Goal: Task Accomplishment & Management: Manage account settings

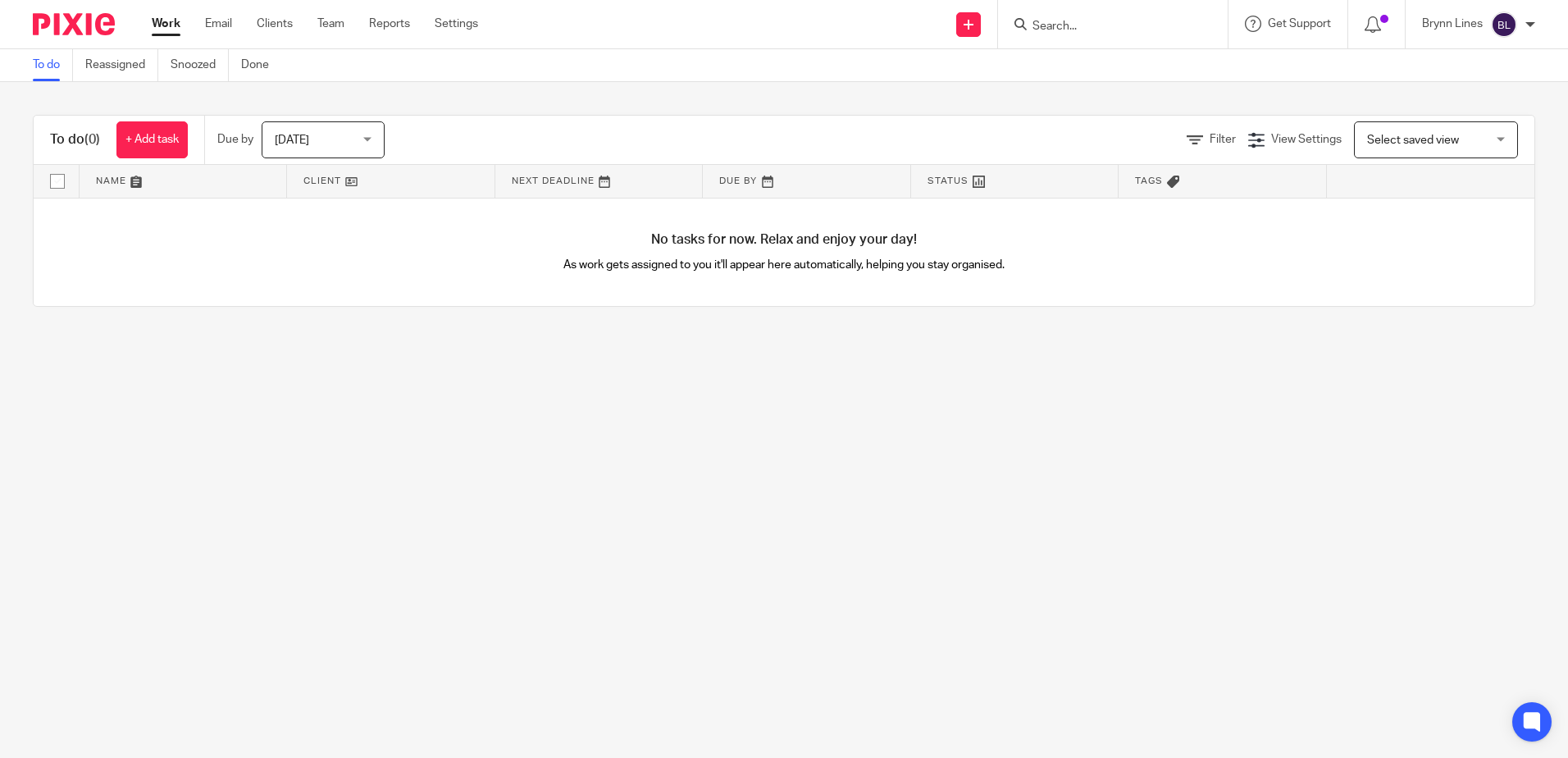
drag, startPoint x: 1130, startPoint y: 26, endPoint x: 1120, endPoint y: 23, distance: 10.4
click at [1132, 30] on input "Search" at bounding box center [1105, 27] width 148 height 15
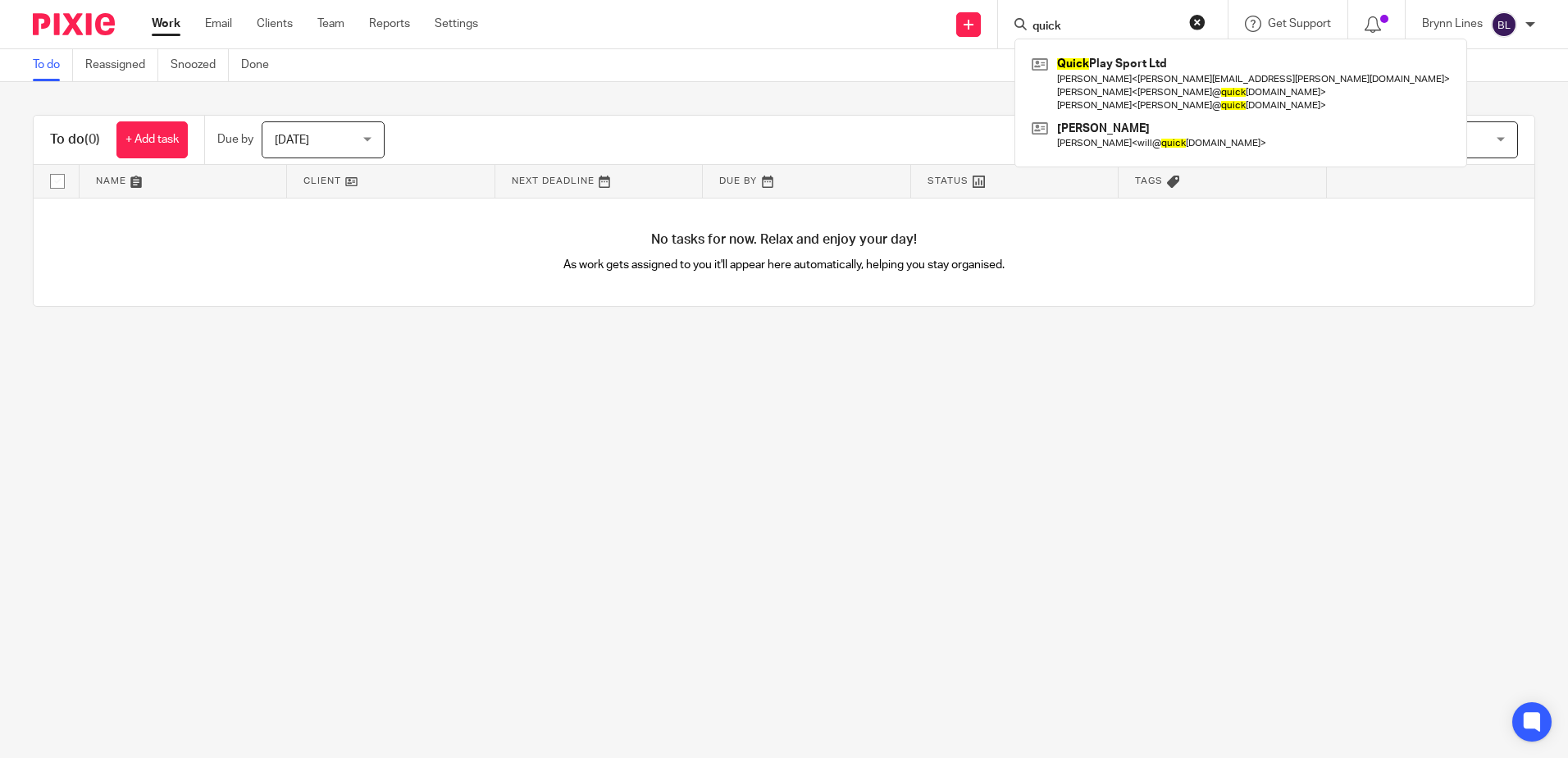
type input "quick"
click button "submit" at bounding box center [0, 0] width 0 height 0
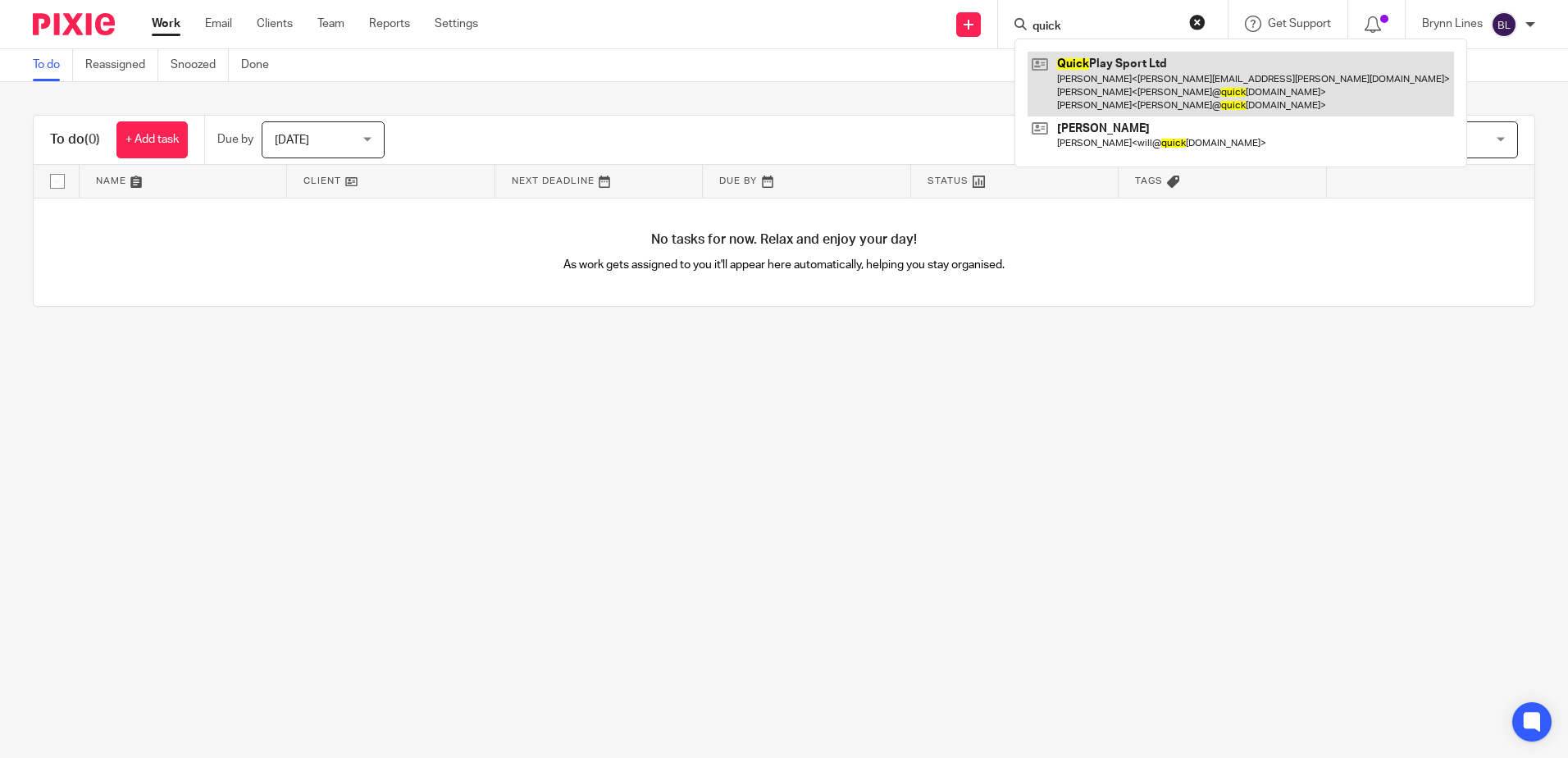
click at [1115, 88] on link at bounding box center [1240, 83] width 426 height 65
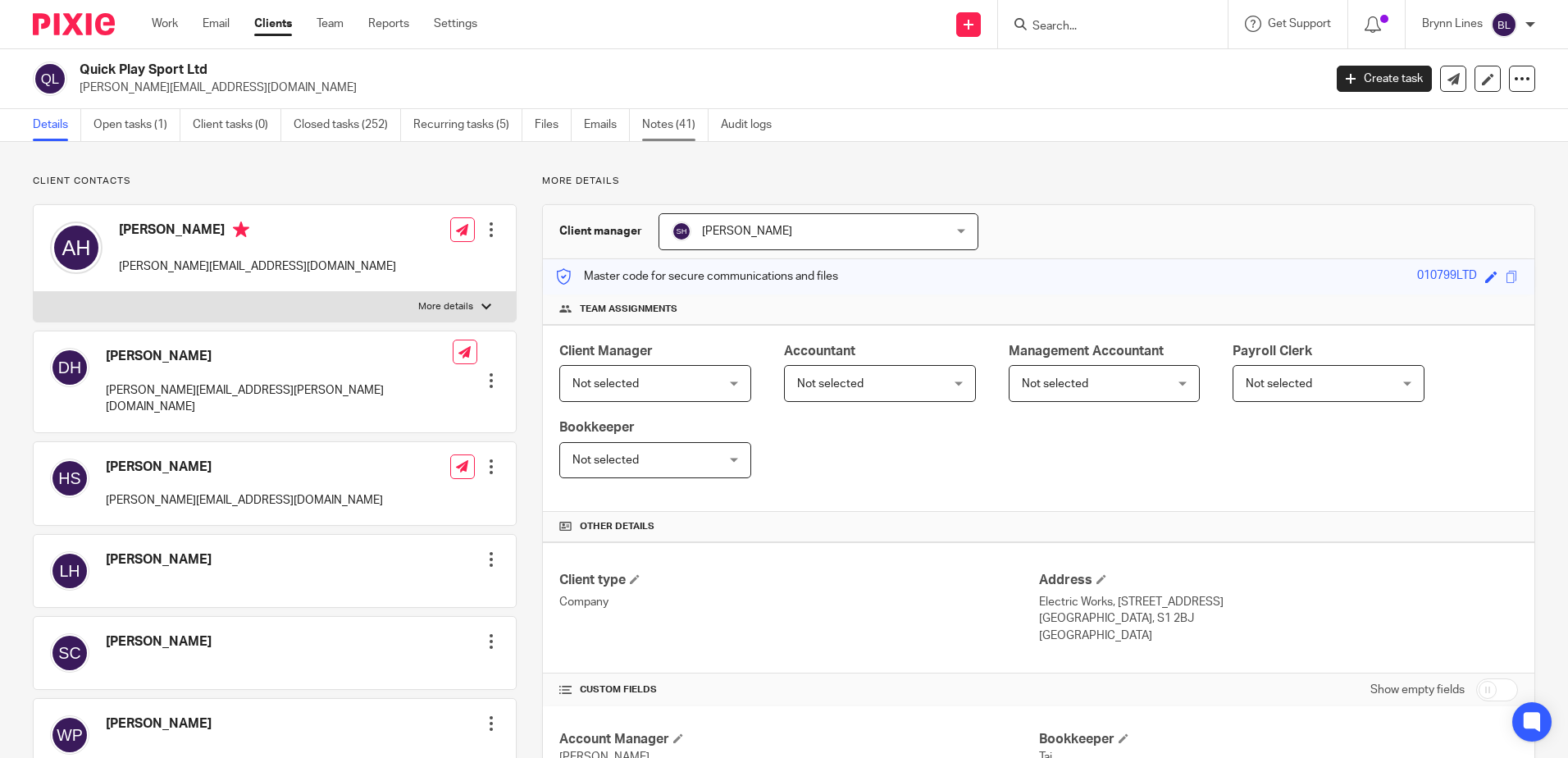
click at [665, 117] on link "Notes (41)" at bounding box center [675, 125] width 67 height 32
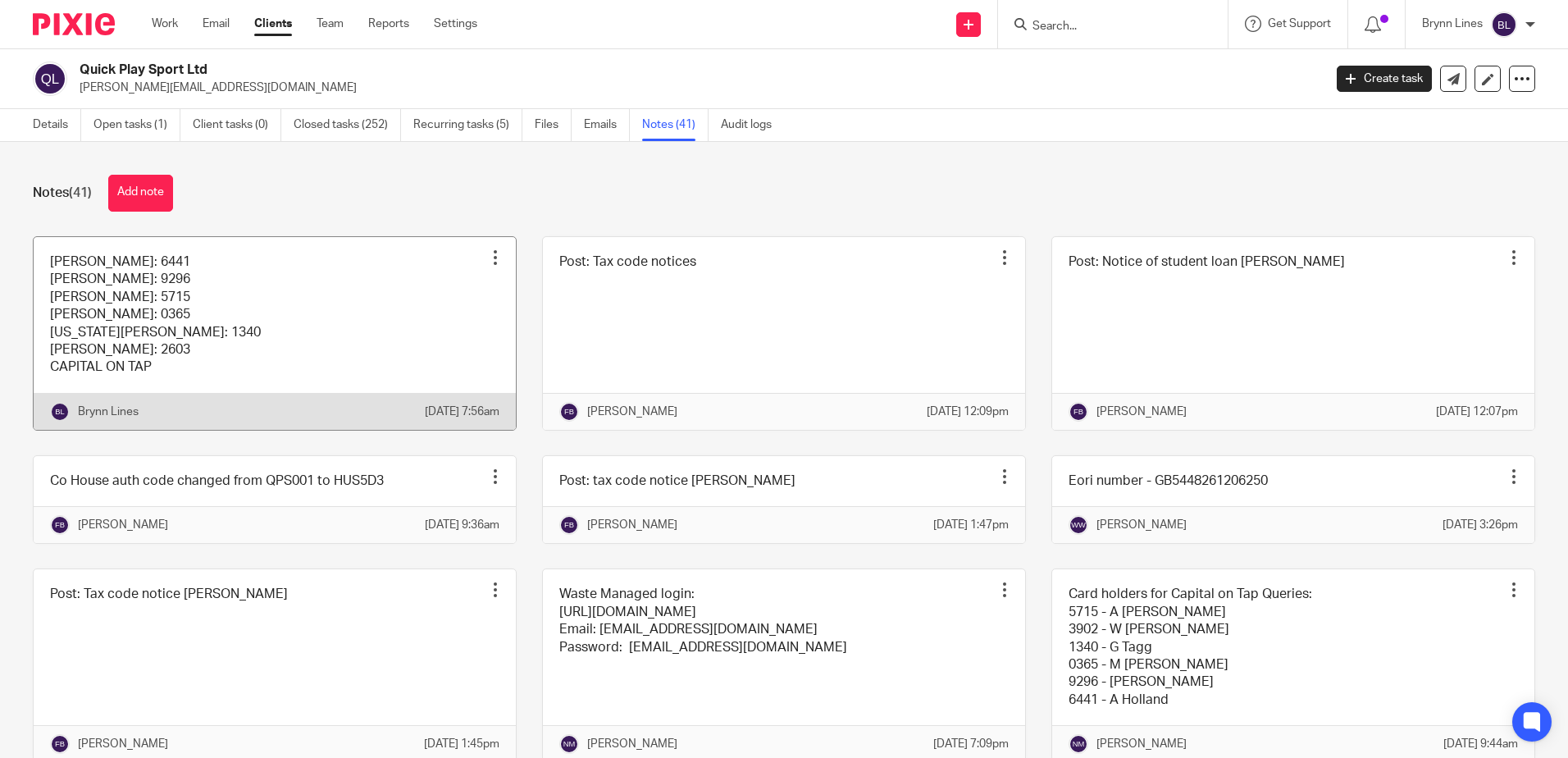
click at [163, 297] on link at bounding box center [274, 334] width 482 height 193
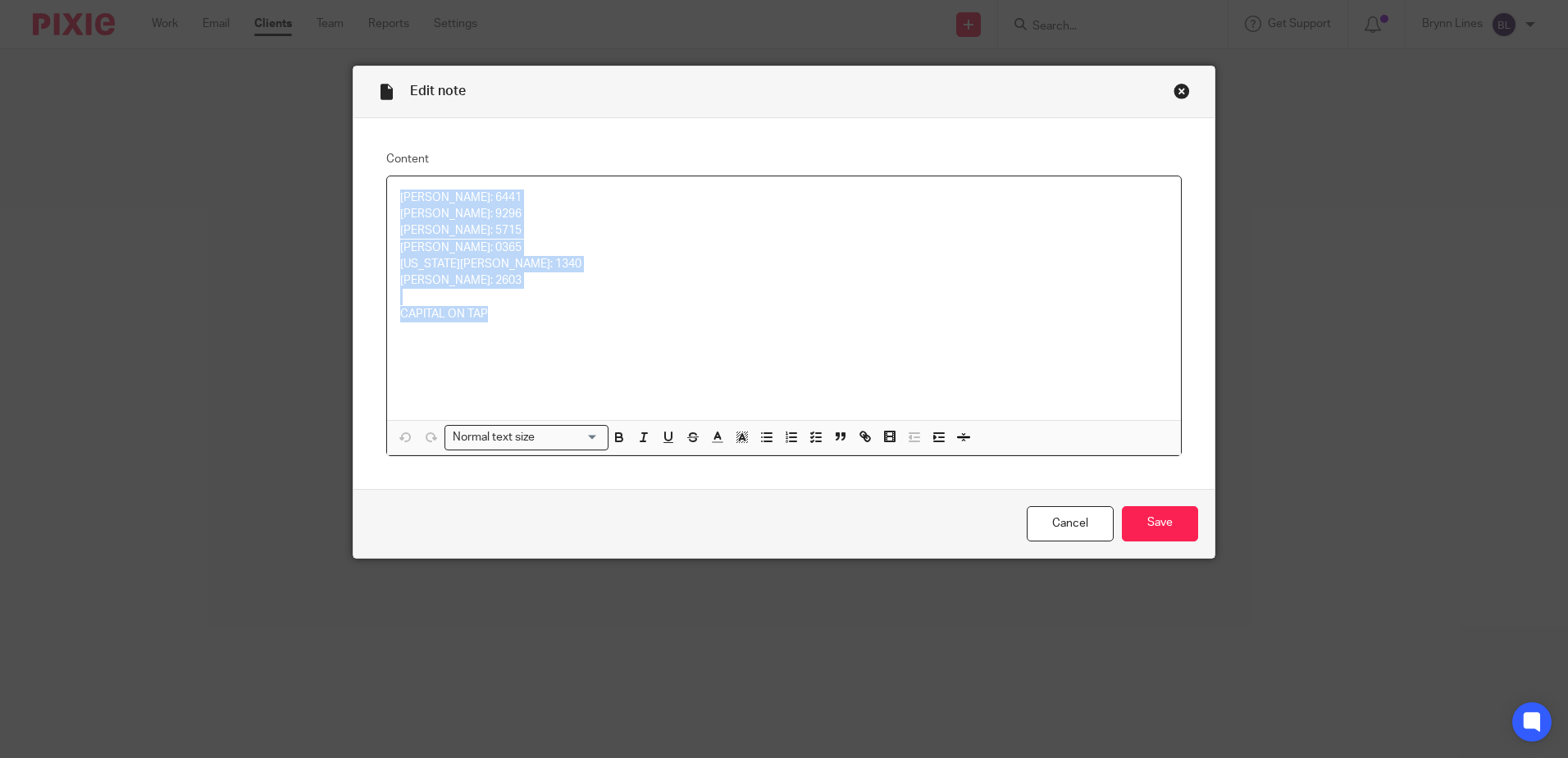
drag, startPoint x: 491, startPoint y: 315, endPoint x: 397, endPoint y: 200, distance: 148.5
click at [397, 200] on div "Allen Holland: 6441 Hugh Sneddon: 9296 Allan Terry: 5715 Michael Pearce: 0365 G…" at bounding box center [784, 297] width 794 height 243
copy div "Allen Holland: 6441 Hugh Sneddon: 9296 Allan Terry: 5715 Michael Pearce: 0365 G…"
click at [1174, 86] on div "Close this dialog window" at bounding box center [1181, 90] width 17 height 17
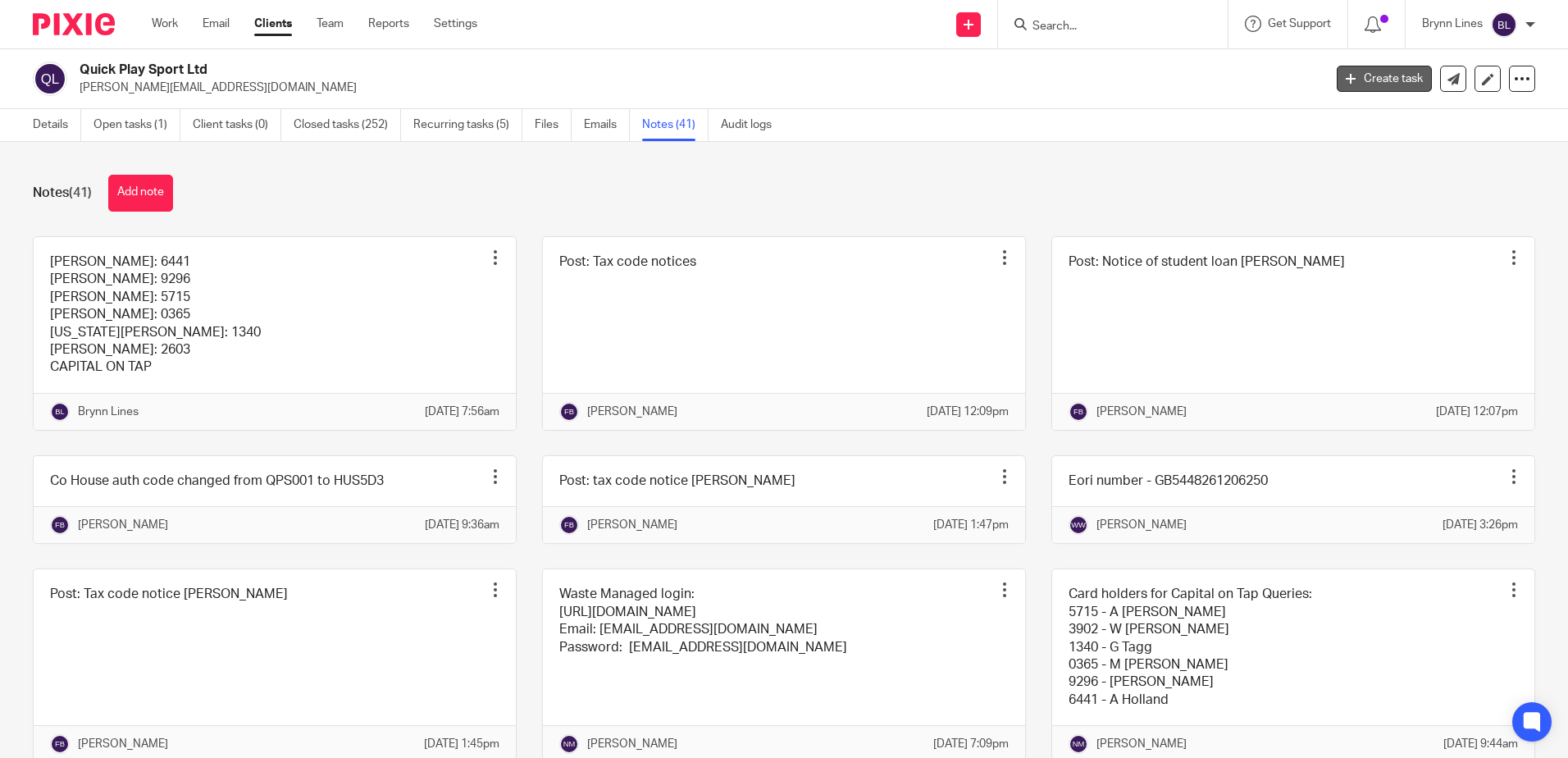
click at [1380, 68] on link "Create task" at bounding box center [1384, 78] width 95 height 26
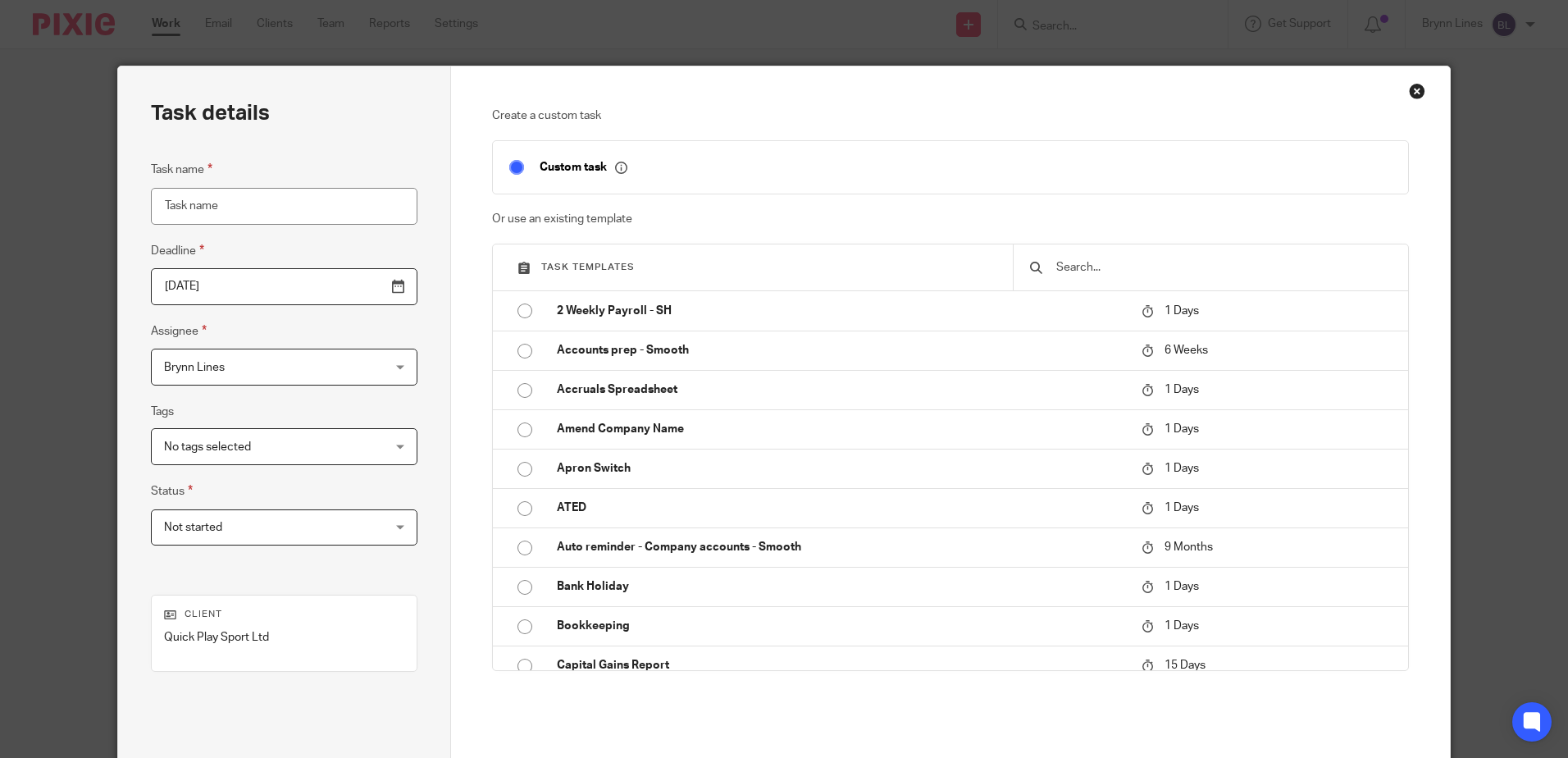
drag, startPoint x: 1405, startPoint y: 81, endPoint x: 1406, endPoint y: 93, distance: 12.0
click at [1406, 86] on div "Task details Task name Deadline [DATE] Assignee Brynn Lines Brynn Lines Client …" at bounding box center [783, 457] width 1333 height 783
click at [1409, 93] on div "Close this dialog window" at bounding box center [1417, 90] width 17 height 17
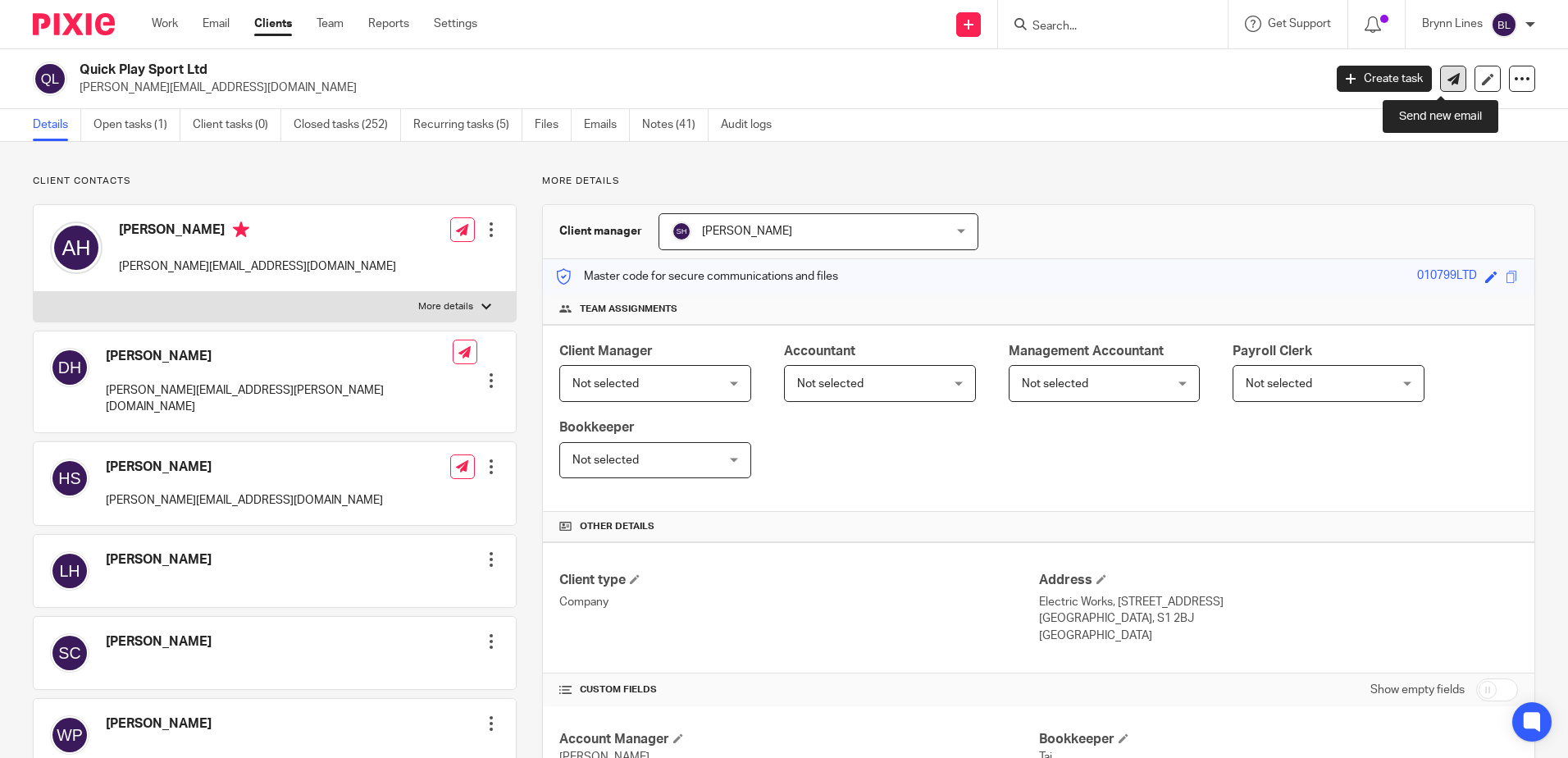
click at [1440, 70] on link at bounding box center [1453, 78] width 26 height 26
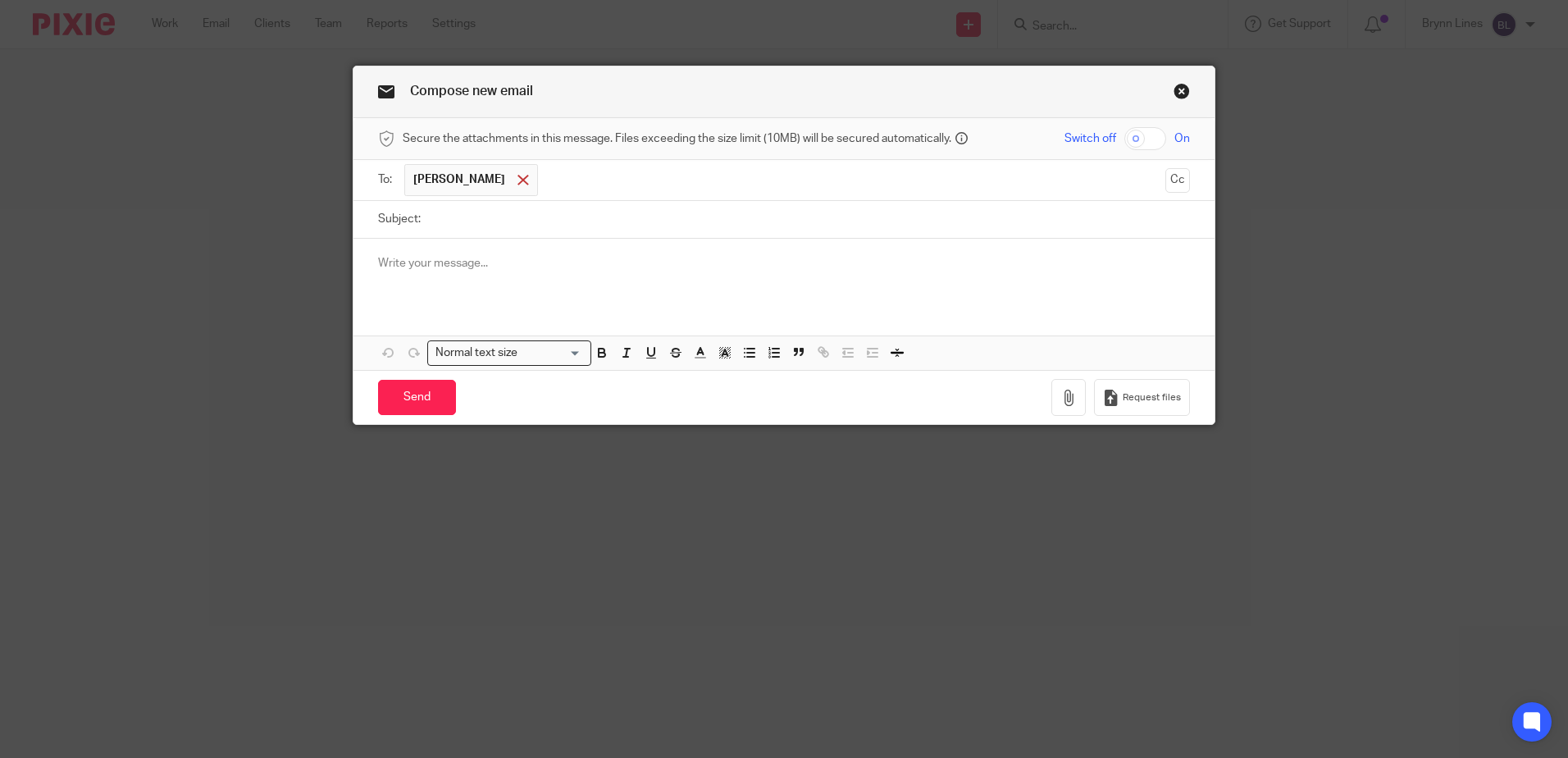
click at [518, 178] on span at bounding box center [523, 180] width 11 height 11
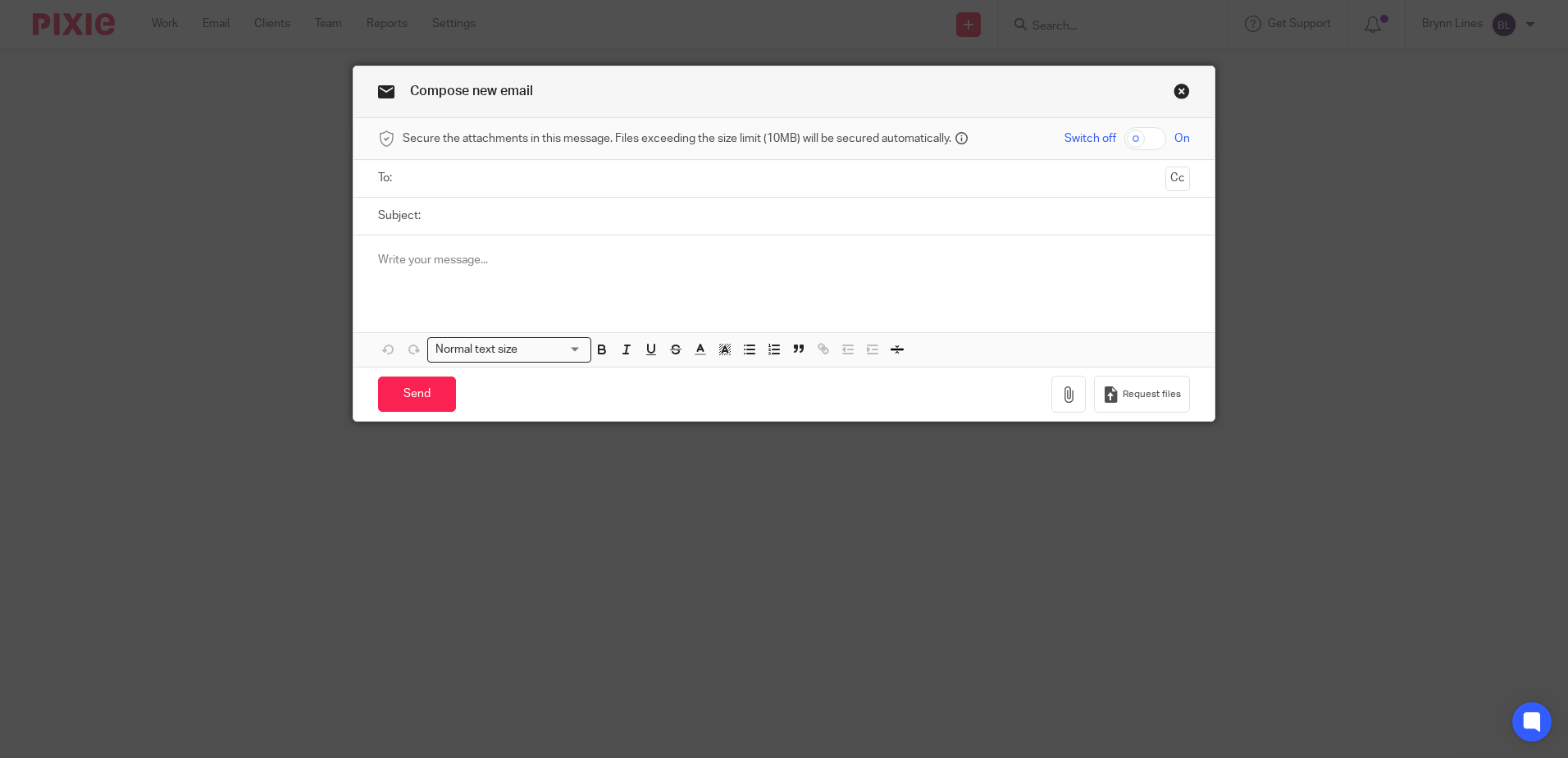
drag, startPoint x: 464, startPoint y: 190, endPoint x: 467, endPoint y: 181, distance: 9.5
click at [466, 185] on ul at bounding box center [785, 178] width 761 height 27
click at [467, 181] on input "text" at bounding box center [783, 178] width 749 height 19
type input "p"
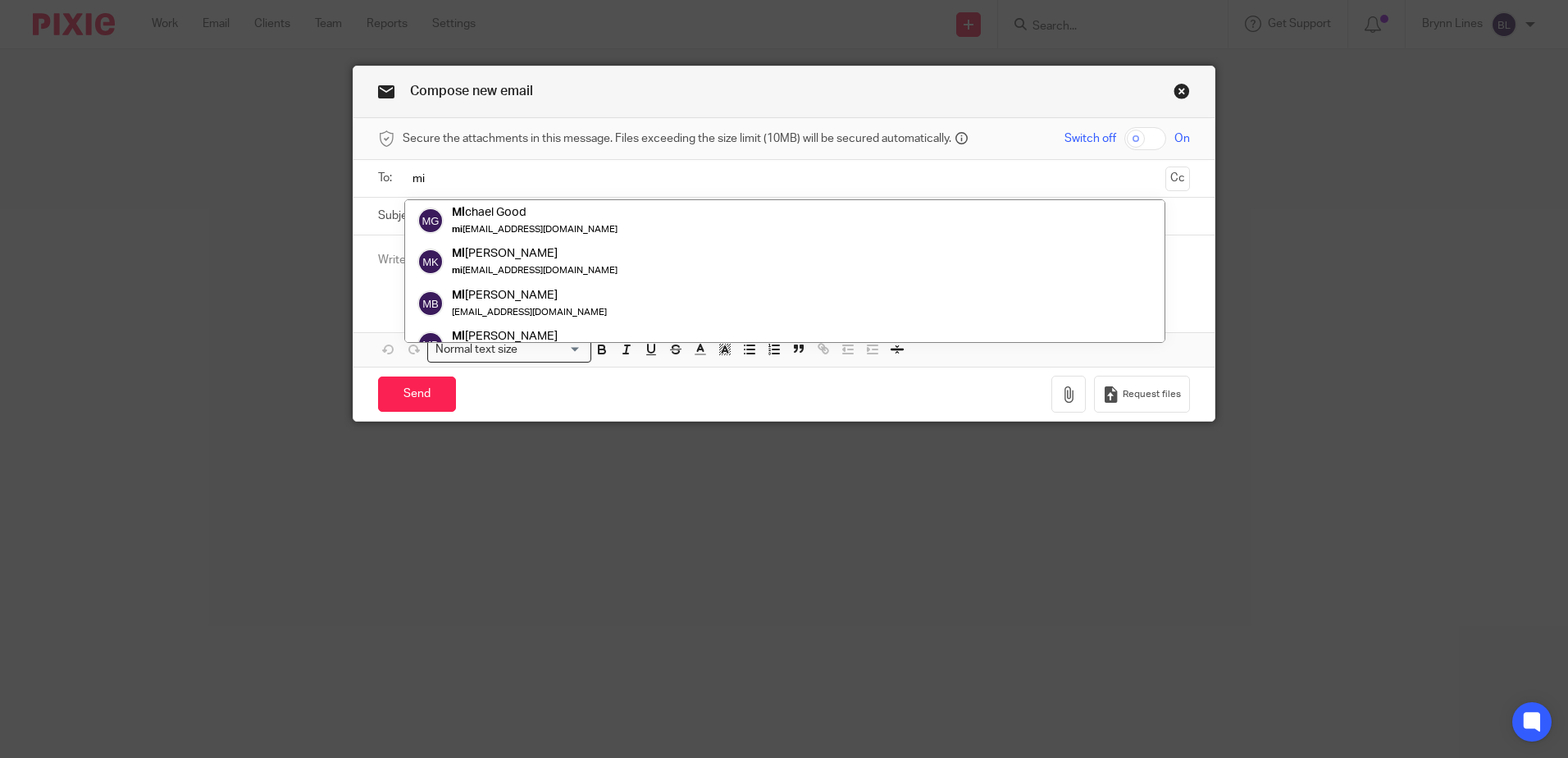
type input "m"
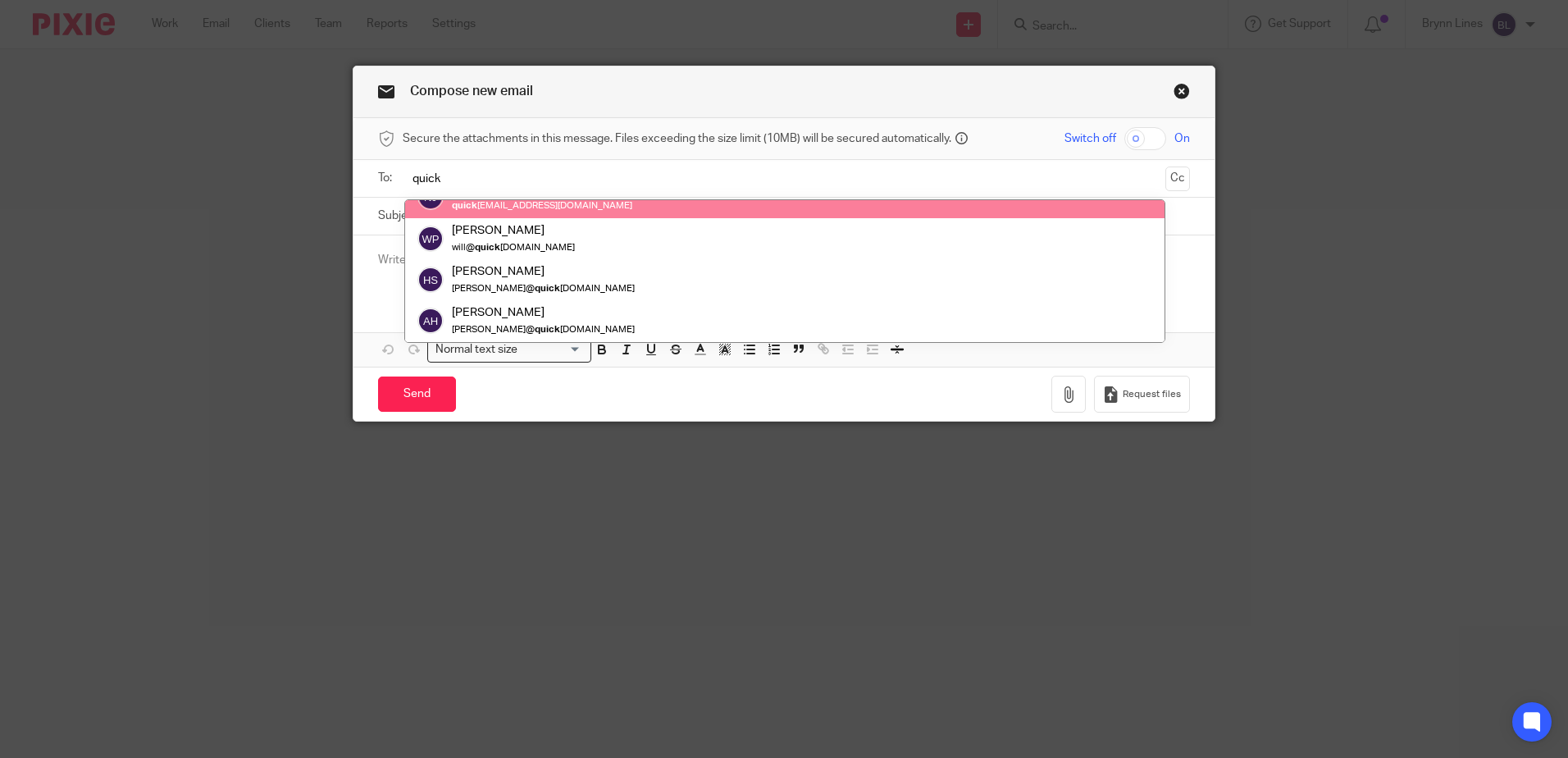
scroll to position [164, 0]
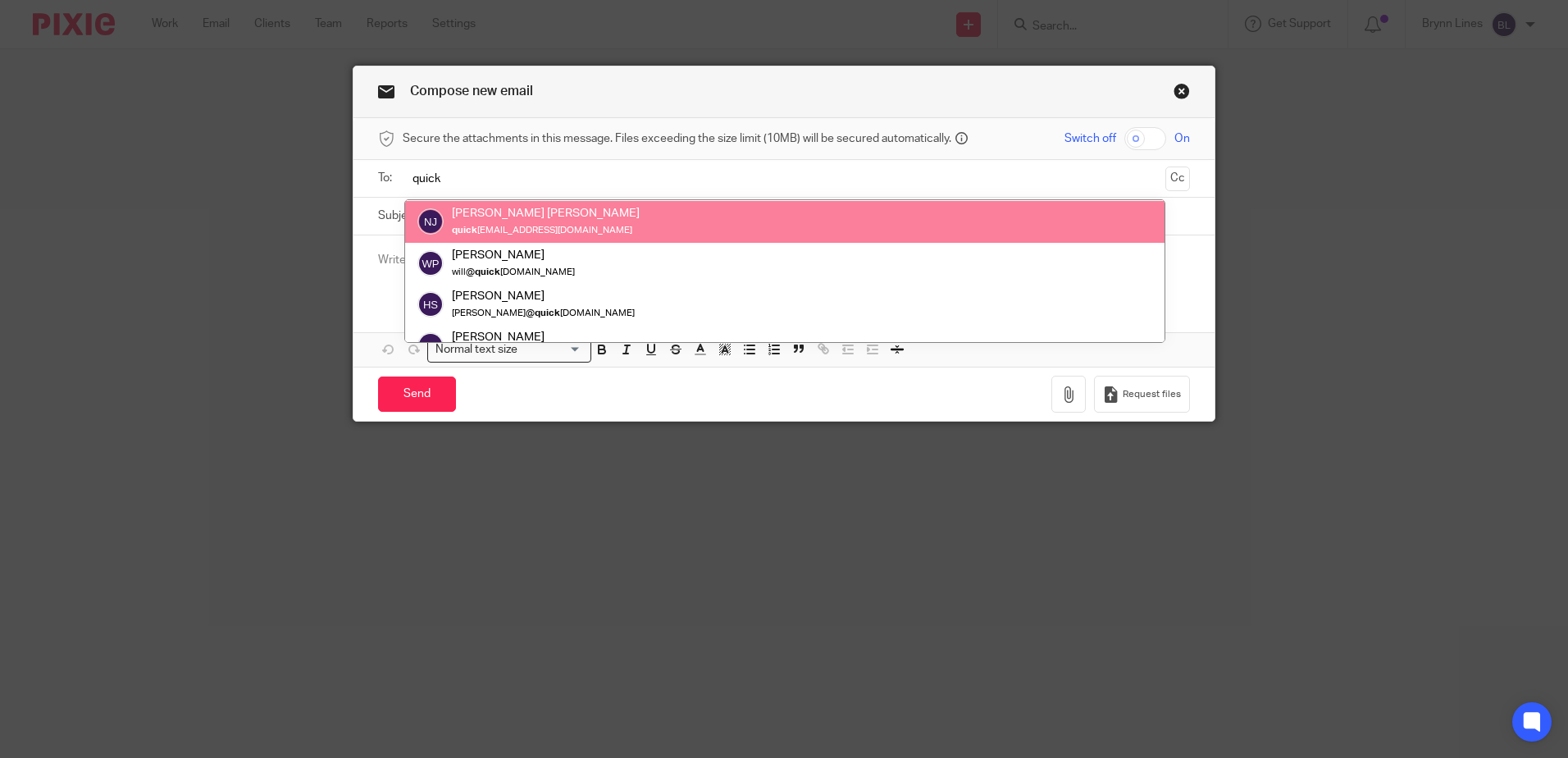
type input "quick"
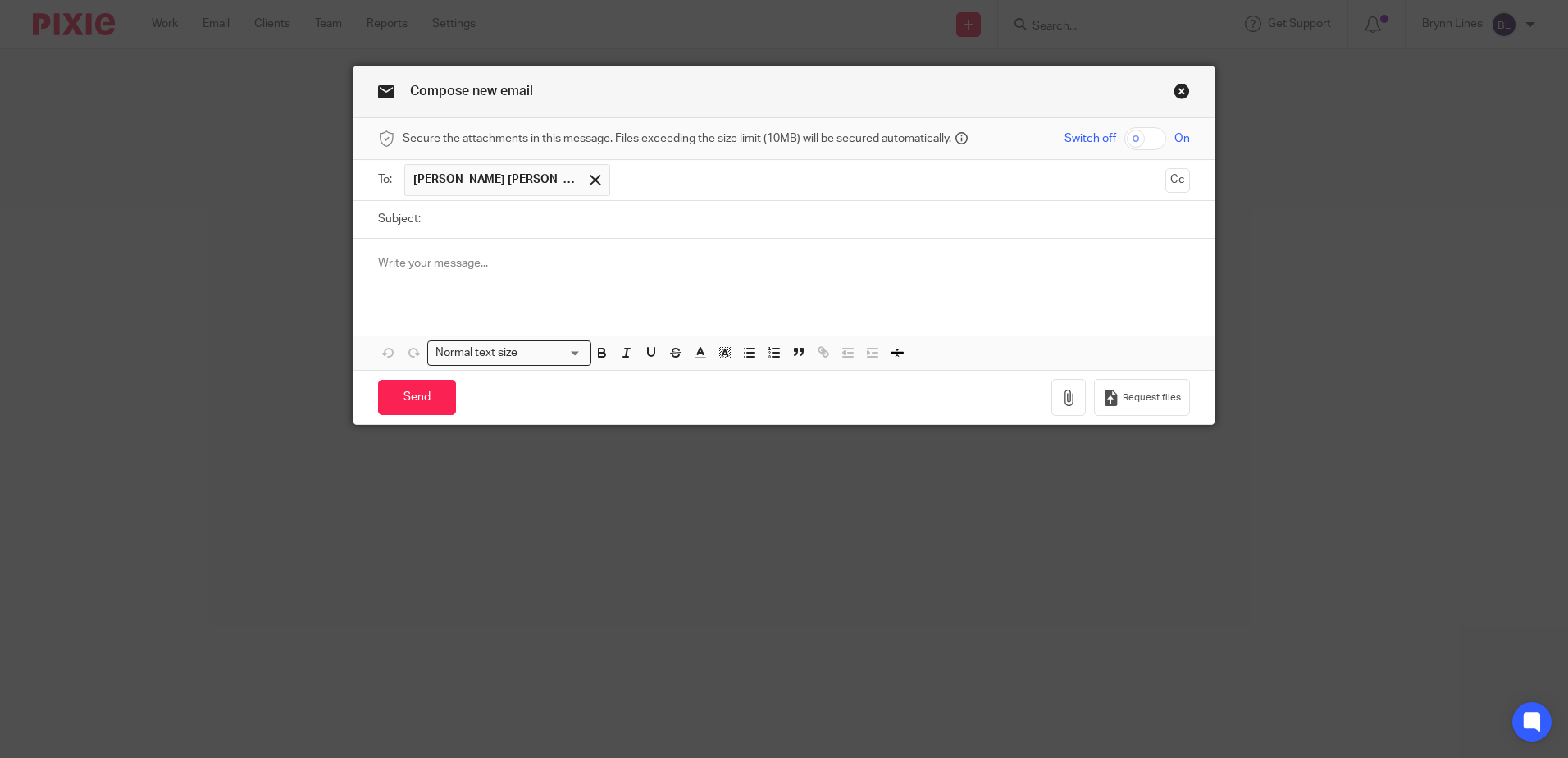
click at [1176, 87] on link "Close this dialog window" at bounding box center [1181, 93] width 17 height 22
